Goal: Transaction & Acquisition: Purchase product/service

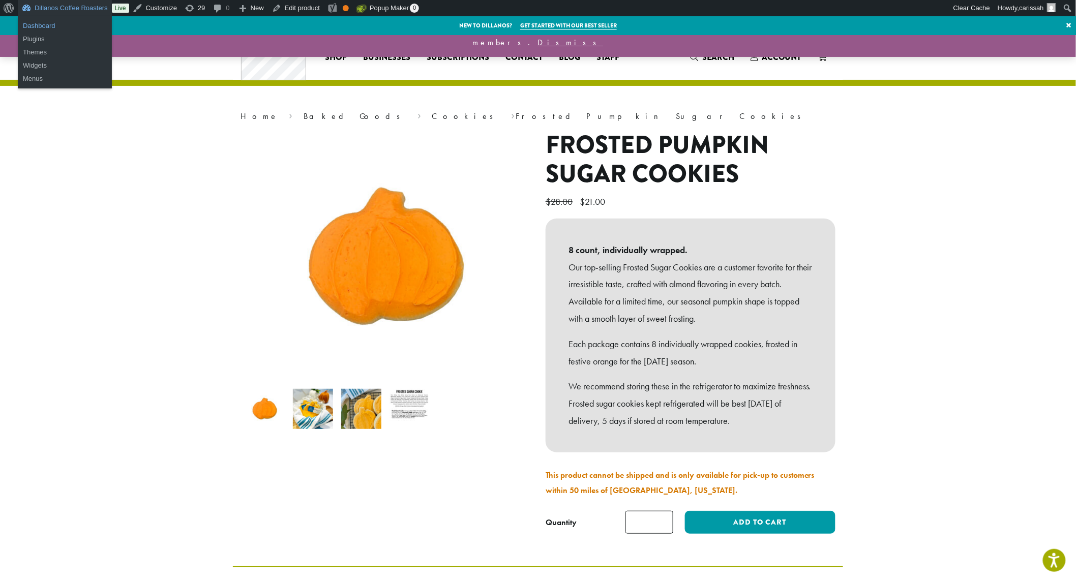
click at [47, 25] on link "Dashboard" at bounding box center [65, 25] width 94 height 13
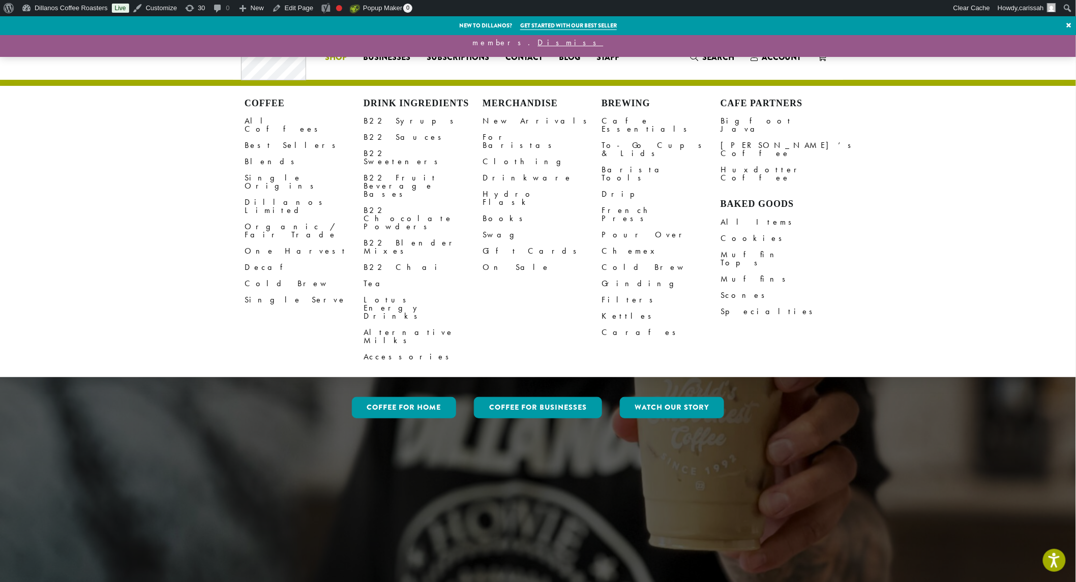
click at [507, 154] on link "Clothing" at bounding box center [542, 162] width 119 height 16
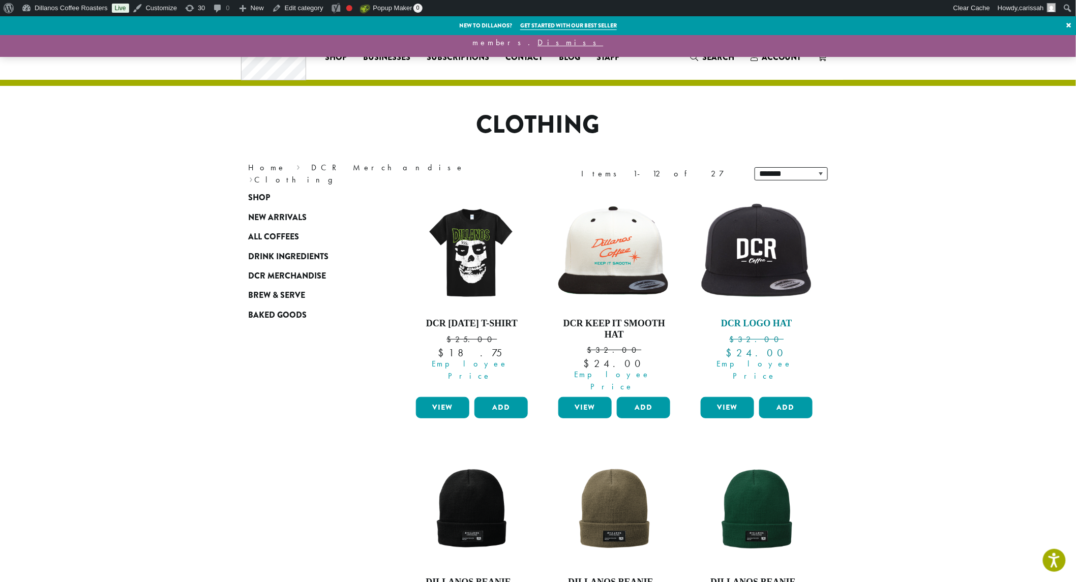
click at [776, 276] on img at bounding box center [756, 251] width 117 height 101
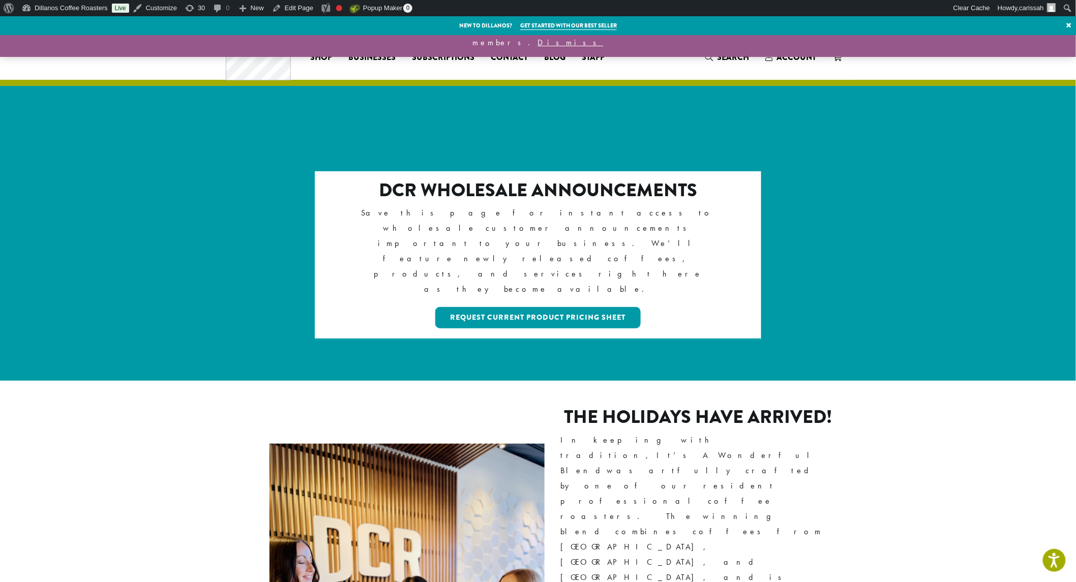
click at [275, 42] on div "Heads up! Restricted content is visible to you as an administrator, but will be…" at bounding box center [538, 36] width 1076 height 41
